Goal: Information Seeking & Learning: Learn about a topic

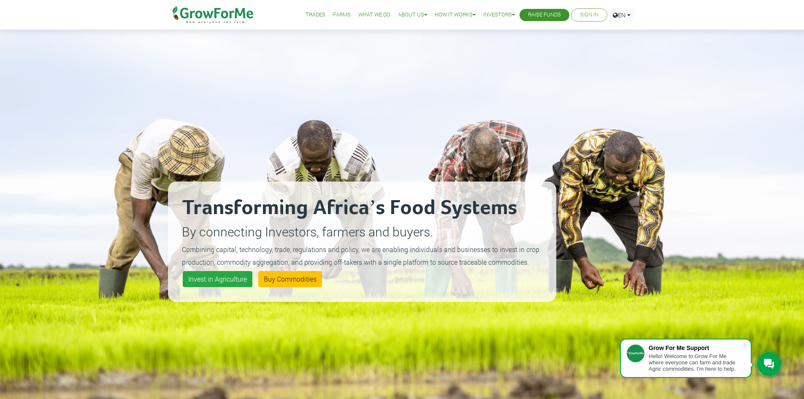
click at [333, 14] on link "Farms" at bounding box center [342, 15] width 18 height 9
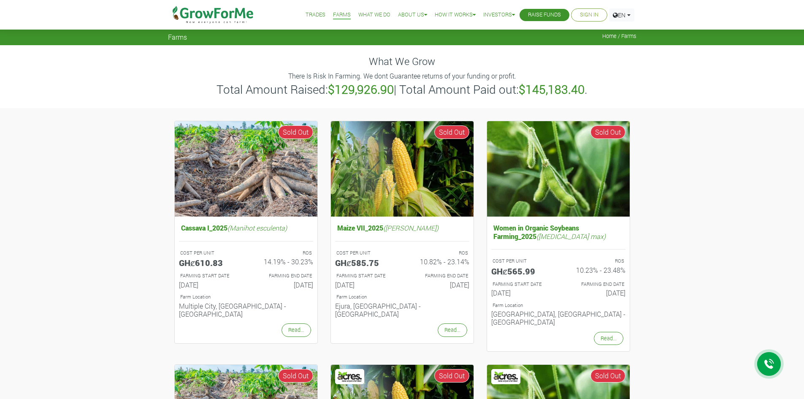
click at [313, 15] on link "Trades" at bounding box center [315, 15] width 20 height 9
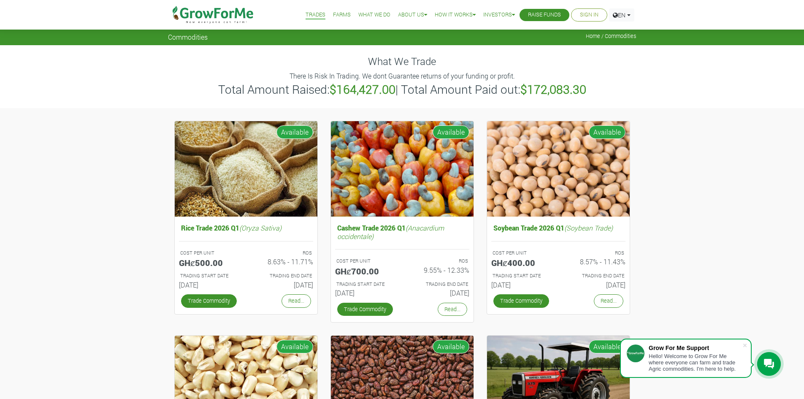
click at [338, 14] on link "Farms" at bounding box center [342, 15] width 18 height 9
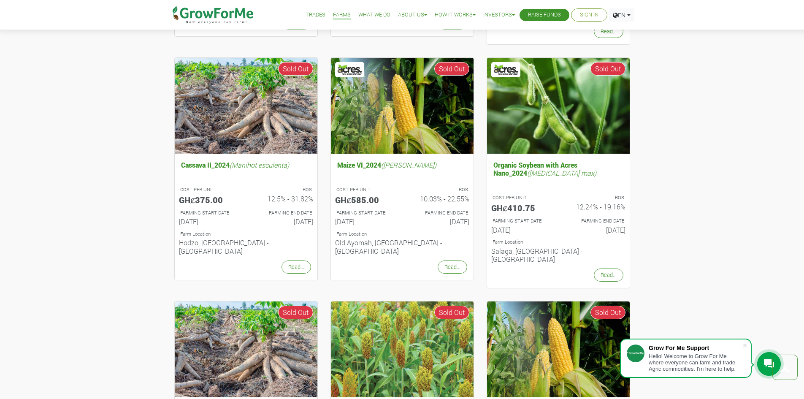
scroll to position [253, 0]
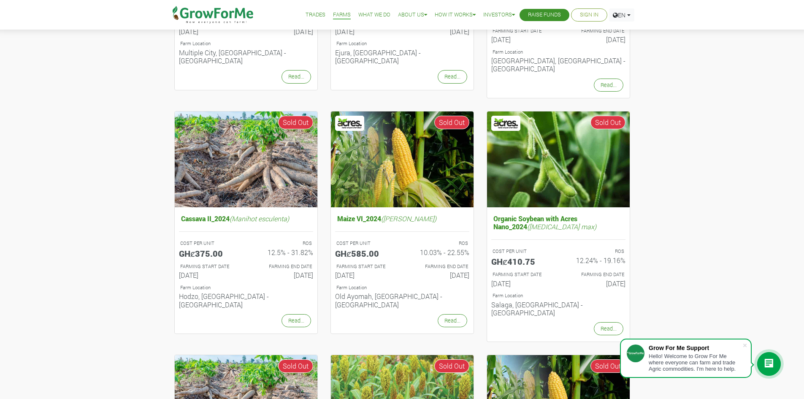
click at [308, 15] on link "Trades" at bounding box center [315, 15] width 20 height 9
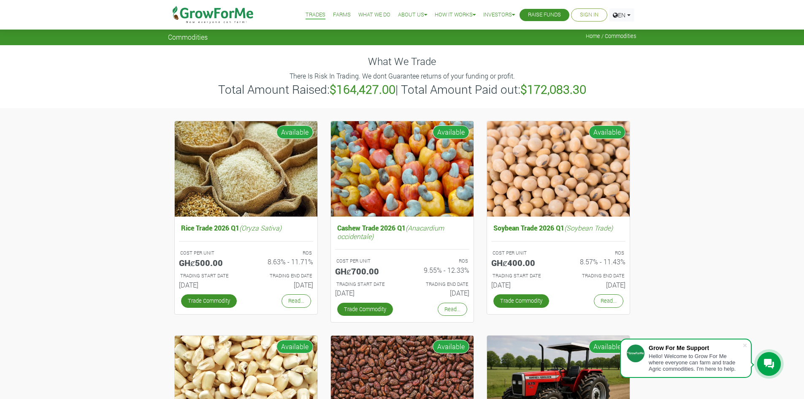
click at [335, 17] on link "Farms" at bounding box center [342, 15] width 18 height 9
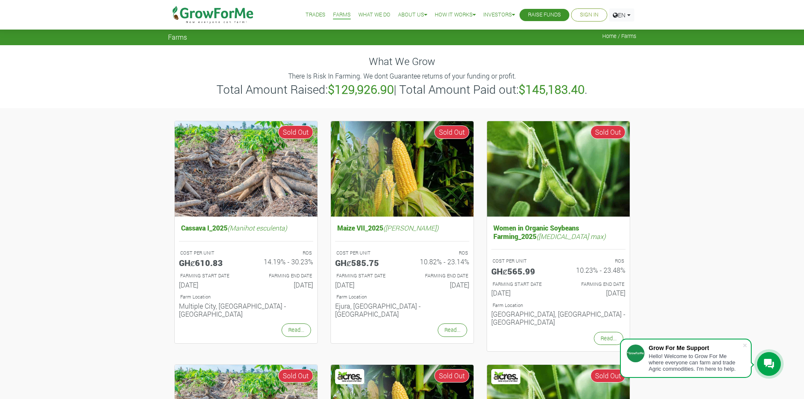
click at [551, 14] on link "Raise Funds" at bounding box center [544, 15] width 33 height 9
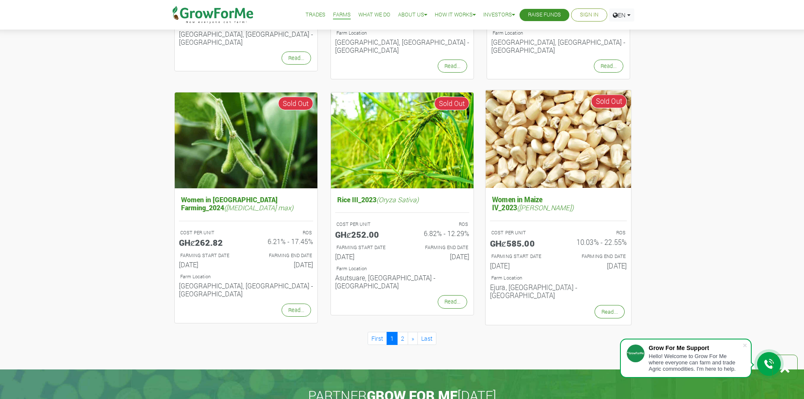
scroll to position [759, 0]
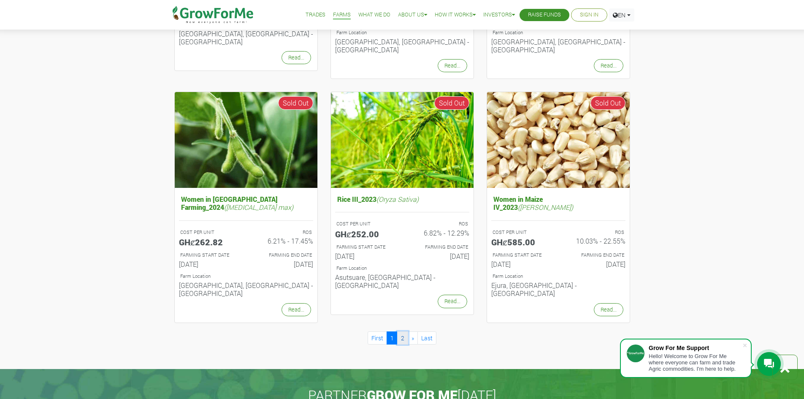
click at [405, 331] on link "2" at bounding box center [402, 337] width 11 height 13
